Goal: Check status: Check status

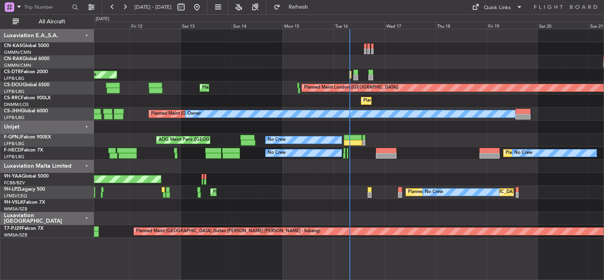
click at [217, 64] on div at bounding box center [348, 61] width 509 height 13
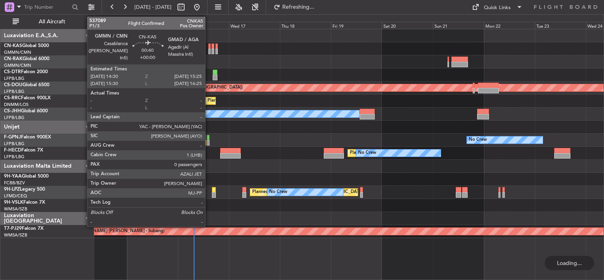
click at [209, 47] on div at bounding box center [209, 46] width 2 height 6
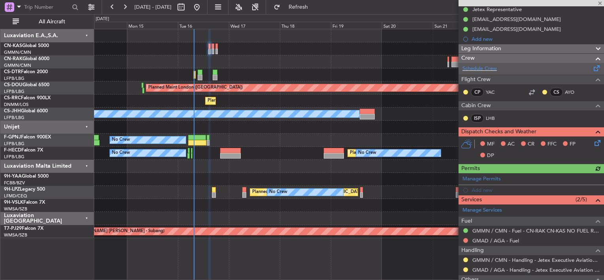
scroll to position [119, 0]
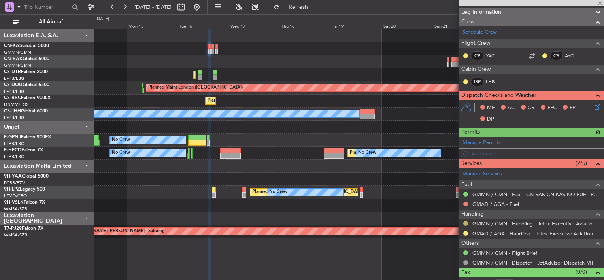
click at [465, 223] on button at bounding box center [465, 223] width 5 height 5
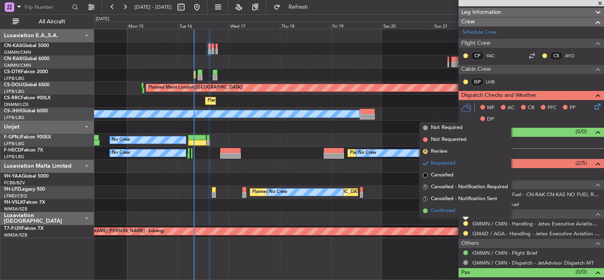
click at [448, 210] on span "Confirmed" at bounding box center [443, 211] width 24 height 8
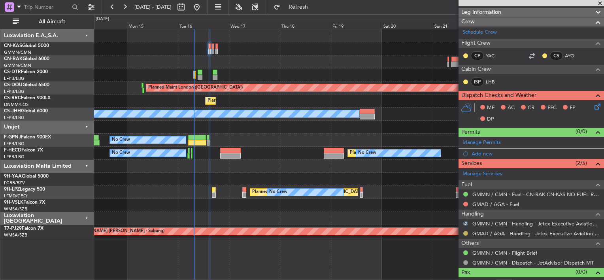
click at [465, 232] on button at bounding box center [465, 233] width 5 height 5
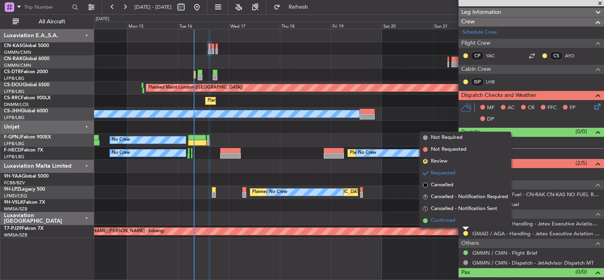
click at [451, 215] on li "Confirmed" at bounding box center [465, 221] width 91 height 12
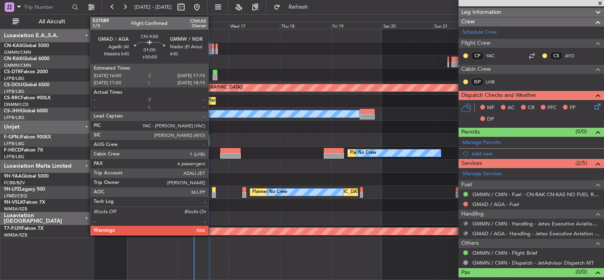
click at [212, 49] on div at bounding box center [212, 52] width 3 height 6
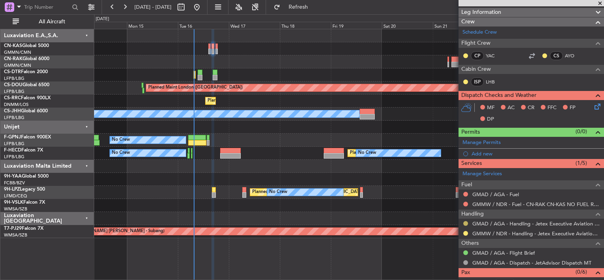
click at [466, 223] on button at bounding box center [465, 223] width 5 height 5
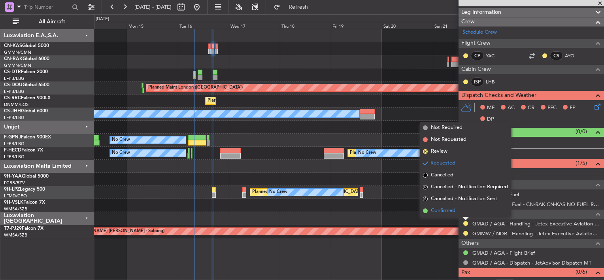
click at [436, 212] on span "Confirmed" at bounding box center [443, 211] width 24 height 8
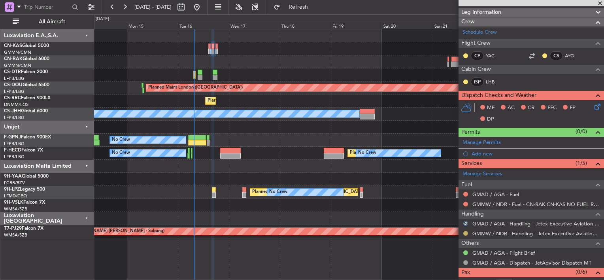
click at [466, 232] on button at bounding box center [465, 233] width 5 height 5
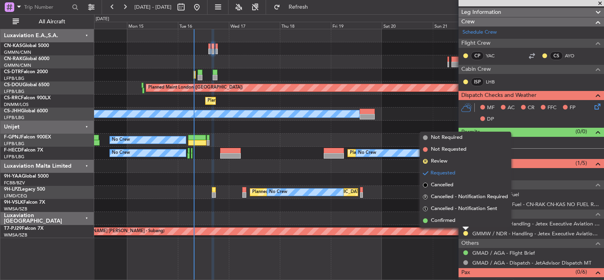
click at [449, 220] on span "Confirmed" at bounding box center [443, 221] width 24 height 8
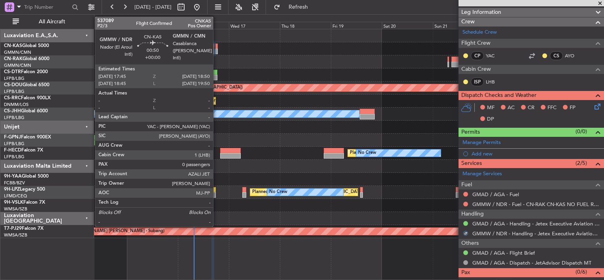
click at [217, 51] on div at bounding box center [216, 52] width 2 height 6
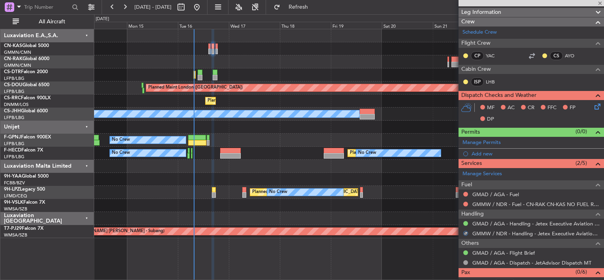
type input "0"
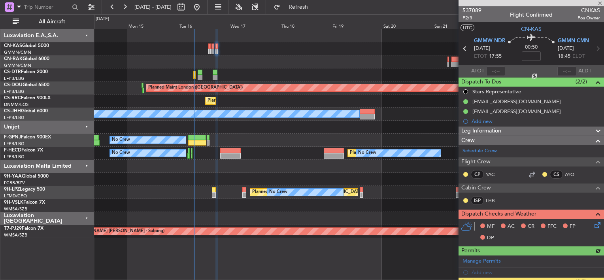
scroll to position [127, 0]
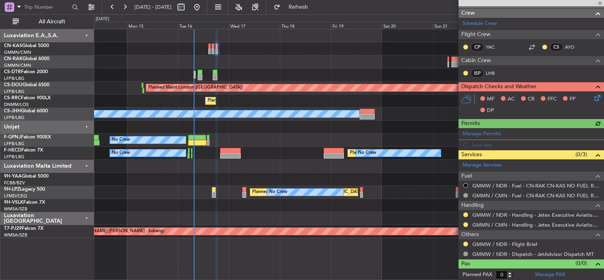
click at [462, 214] on nimbus-traffic-light at bounding box center [465, 214] width 6 height 6
click at [467, 212] on button at bounding box center [465, 214] width 5 height 5
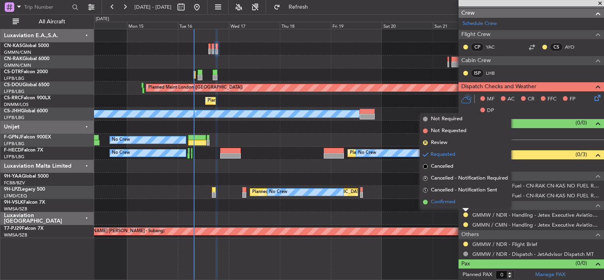
click at [456, 204] on li "Confirmed" at bounding box center [465, 202] width 91 height 12
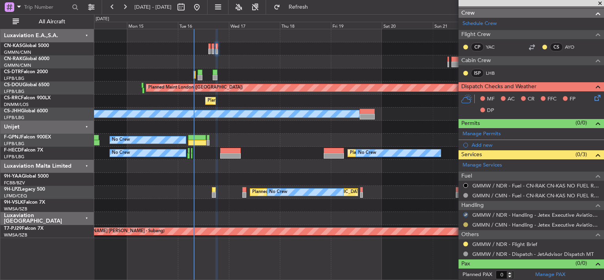
click at [467, 223] on button at bounding box center [465, 224] width 5 height 5
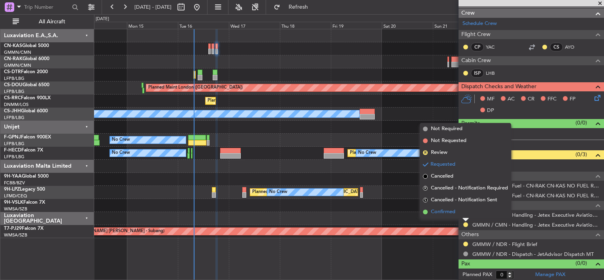
click at [442, 214] on span "Confirmed" at bounding box center [443, 212] width 24 height 8
